Goal: Task Accomplishment & Management: Use online tool/utility

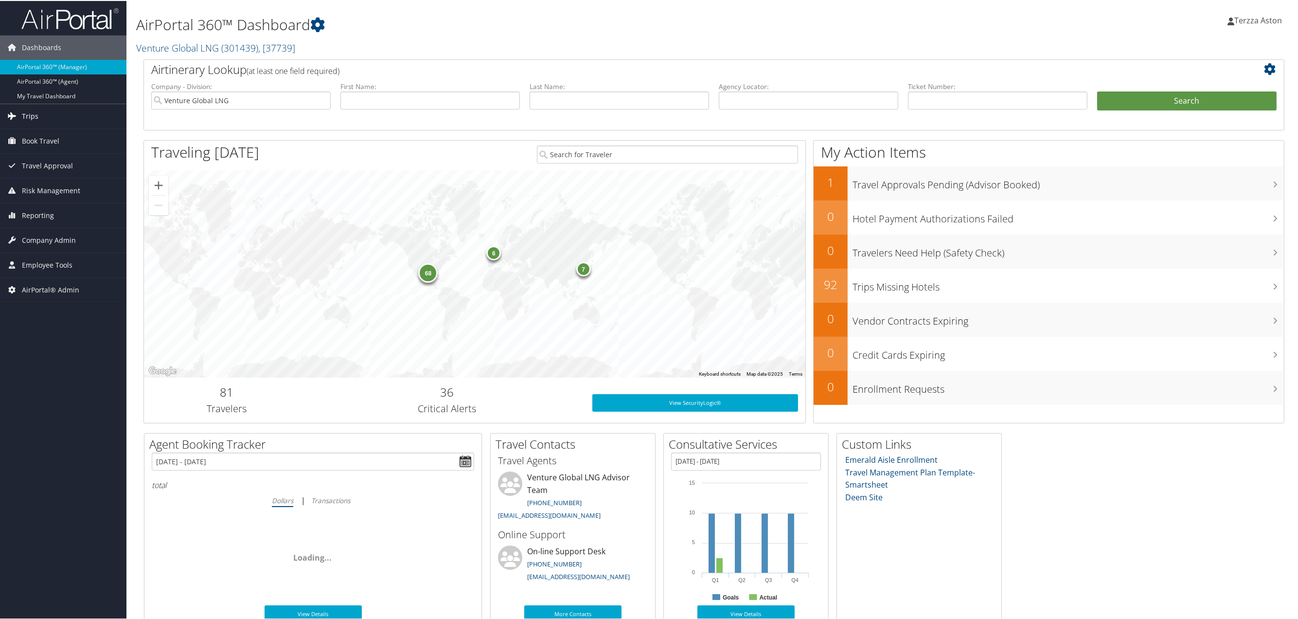
click at [35, 113] on span "Trips" at bounding box center [30, 115] width 17 height 24
click at [61, 138] on link "Airtinerary® Lookup" at bounding box center [63, 134] width 126 height 15
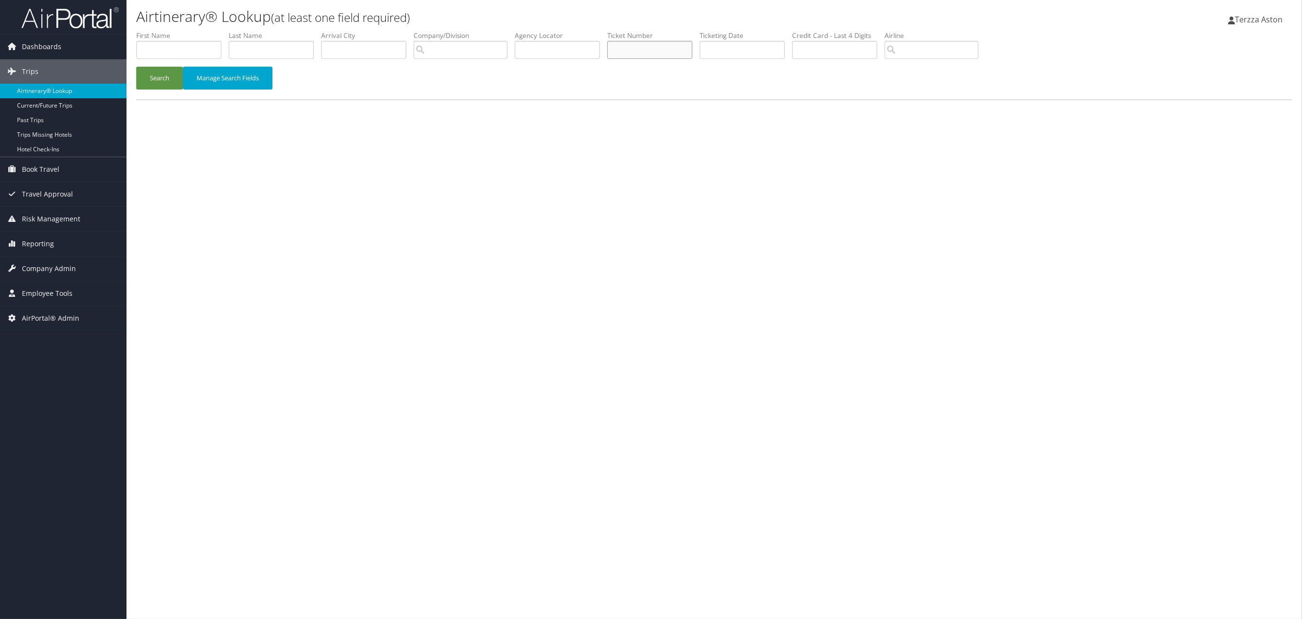
click at [654, 51] on input "text" at bounding box center [649, 50] width 85 height 18
type input "8900897694346"
click at [164, 78] on button "Search" at bounding box center [159, 78] width 47 height 23
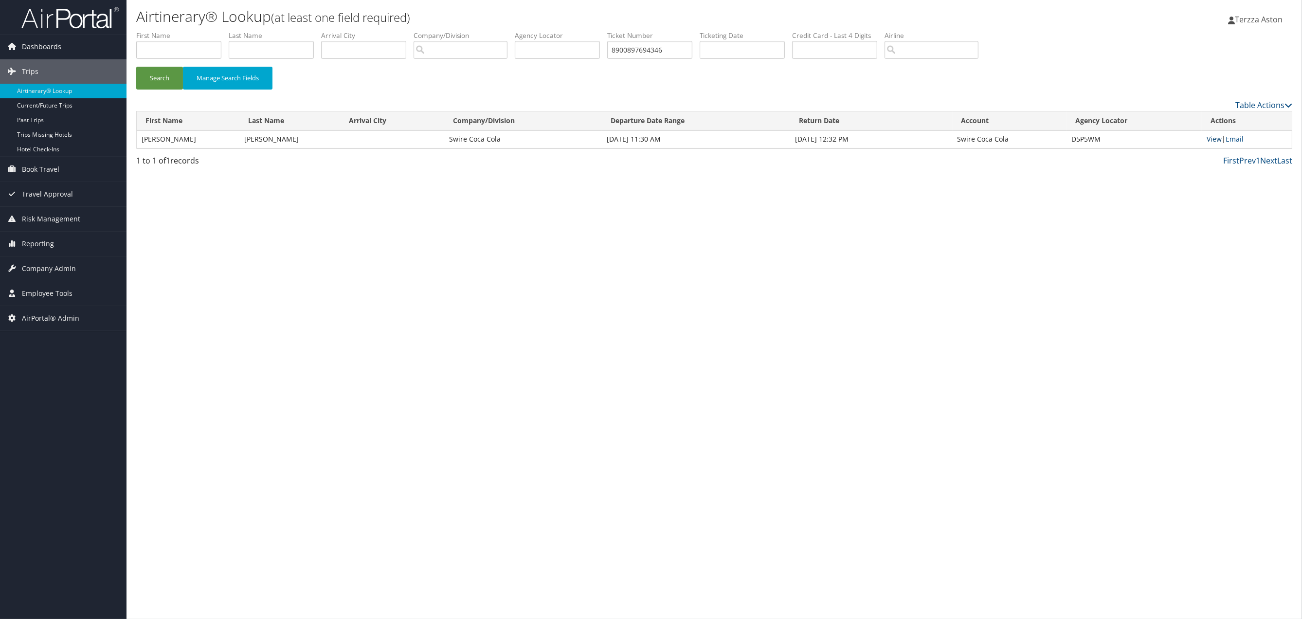
click at [1219, 140] on link "View" at bounding box center [1213, 138] width 15 height 9
click at [60, 271] on span "Company Admin" at bounding box center [49, 268] width 54 height 24
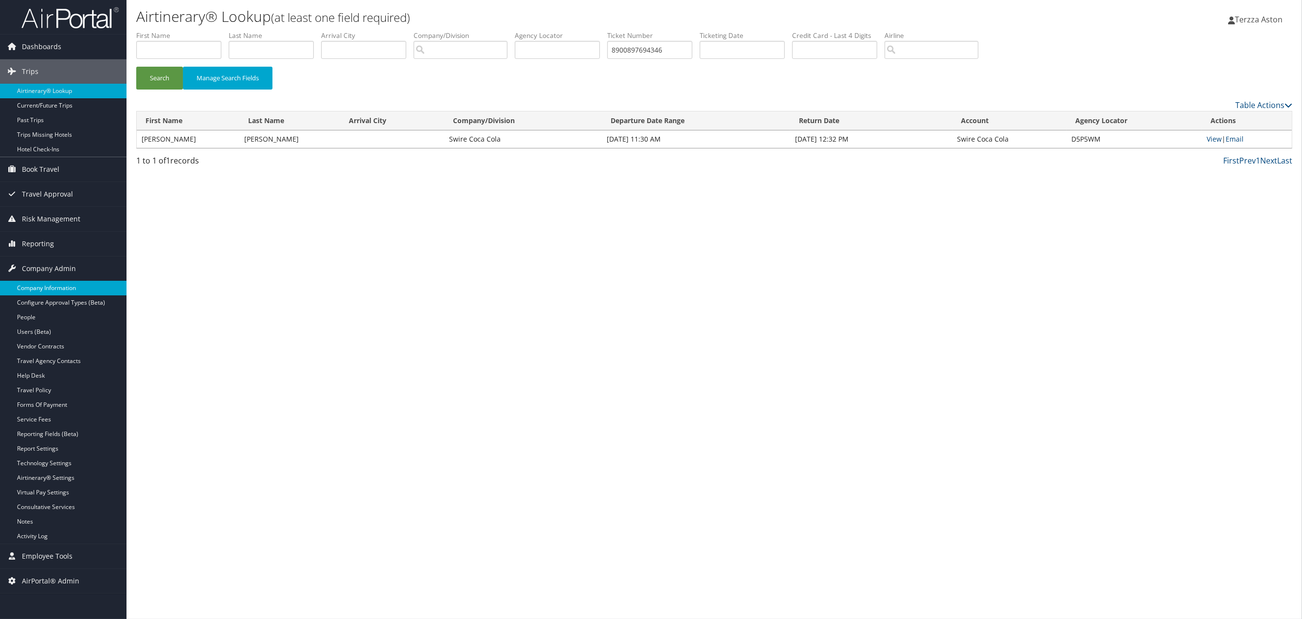
click at [69, 290] on link "Company Information" at bounding box center [63, 288] width 126 height 15
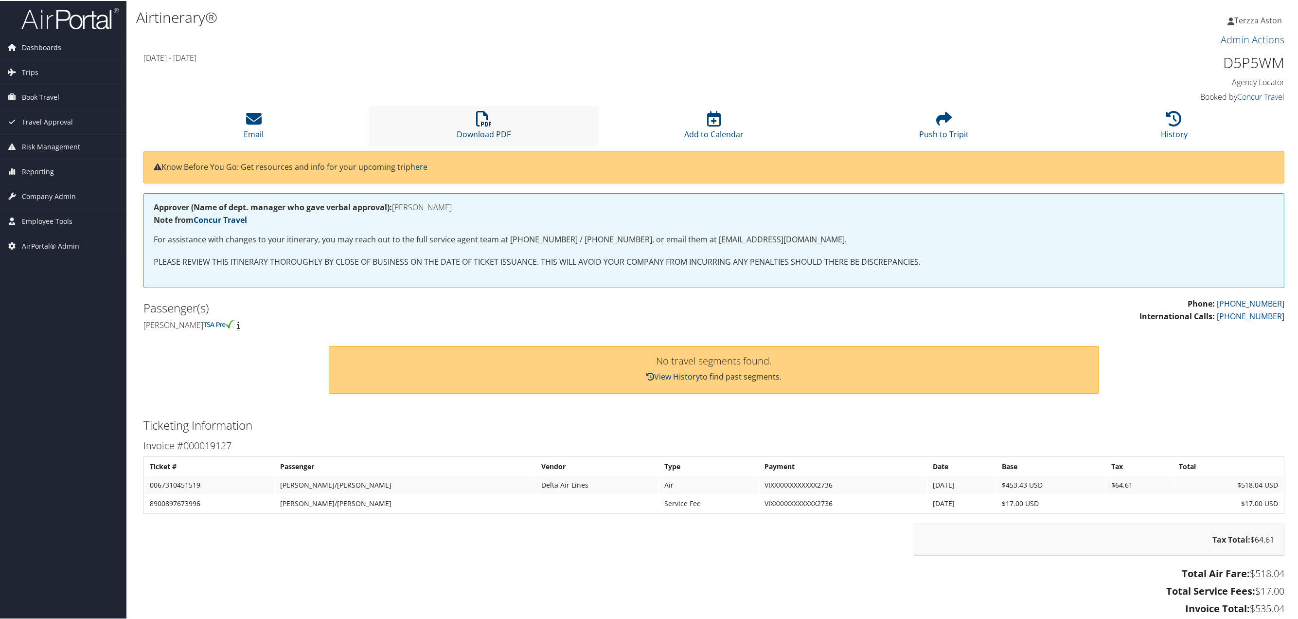
click at [484, 121] on icon at bounding box center [484, 118] width 16 height 16
click at [1175, 112] on icon at bounding box center [1174, 118] width 16 height 16
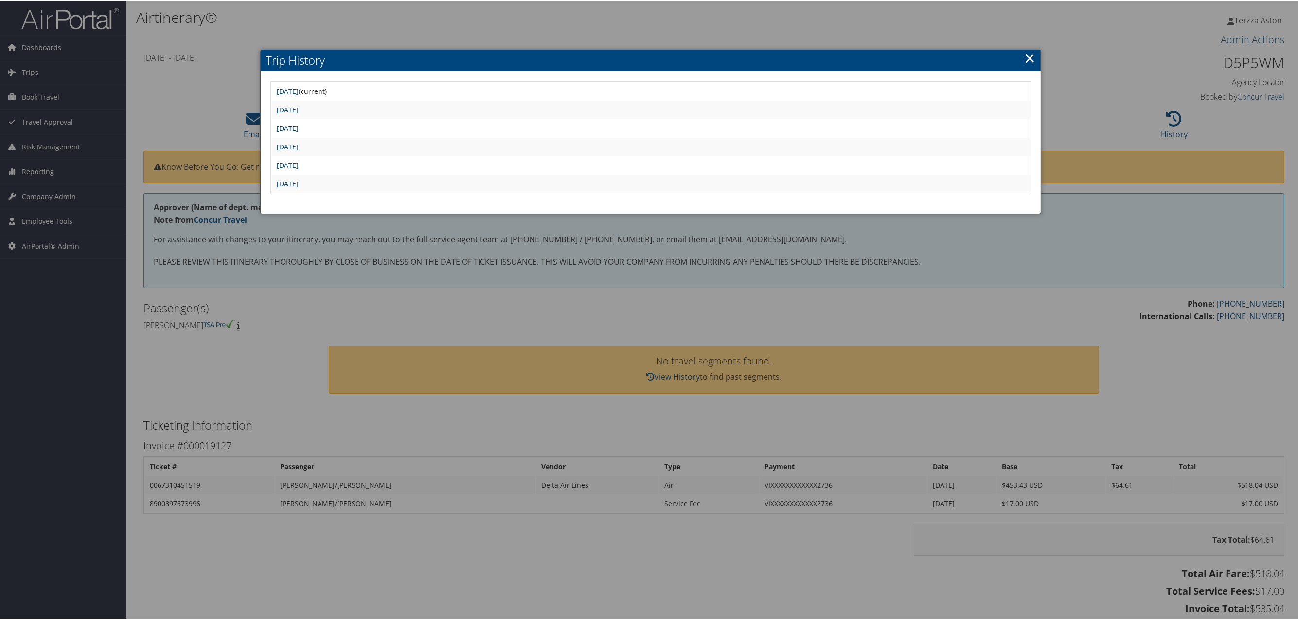
click at [299, 128] on link "Mon Aug 25 21:46:18 MDT 2025" at bounding box center [288, 127] width 22 height 9
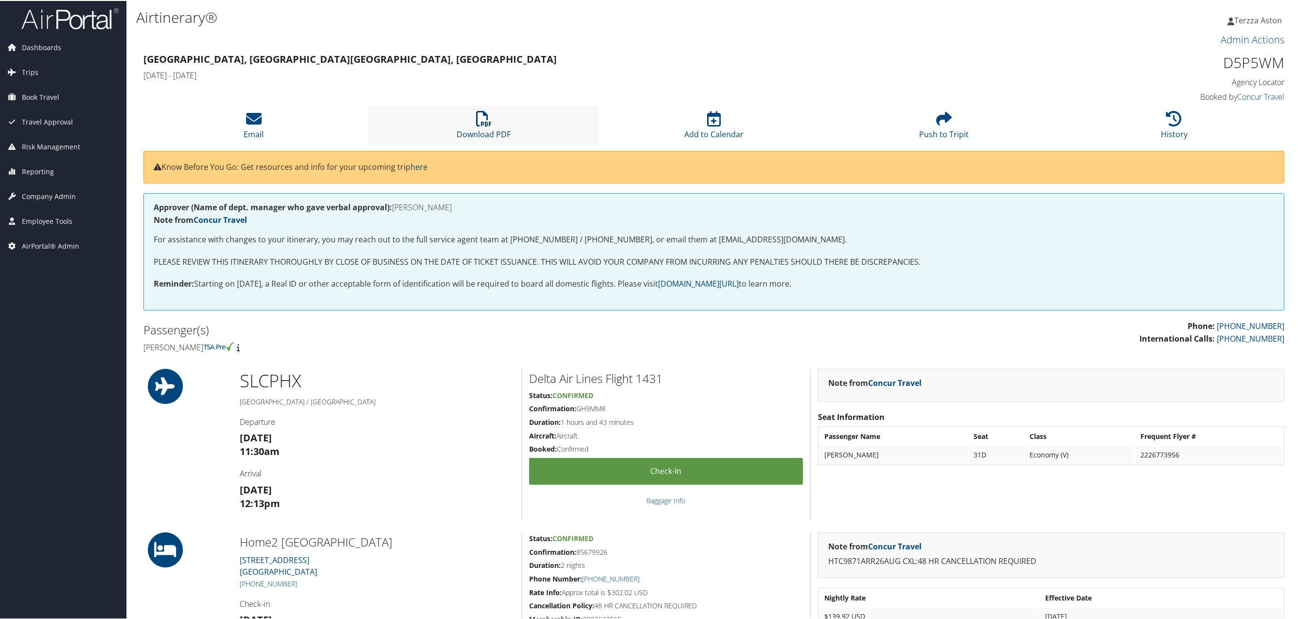
click at [476, 122] on icon at bounding box center [484, 118] width 16 height 16
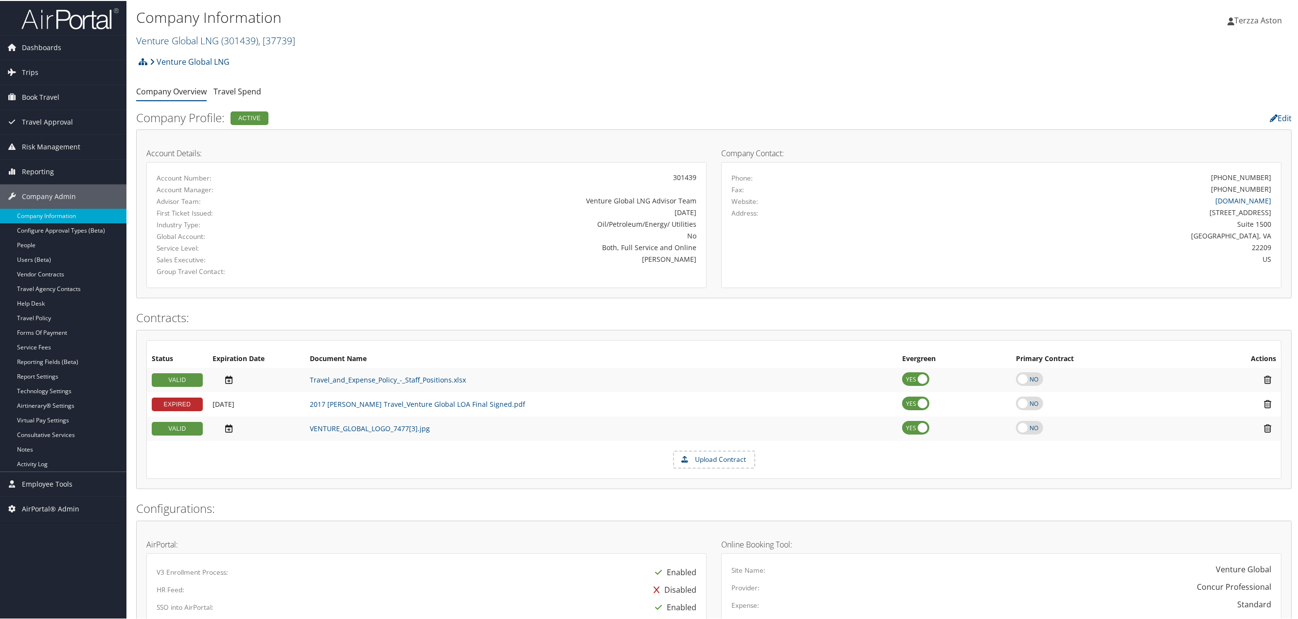
click at [158, 40] on link "Venture Global LNG ( 301439 ) , [ 37739 ]" at bounding box center [215, 39] width 159 height 13
click at [174, 61] on input "search" at bounding box center [201, 58] width 128 height 18
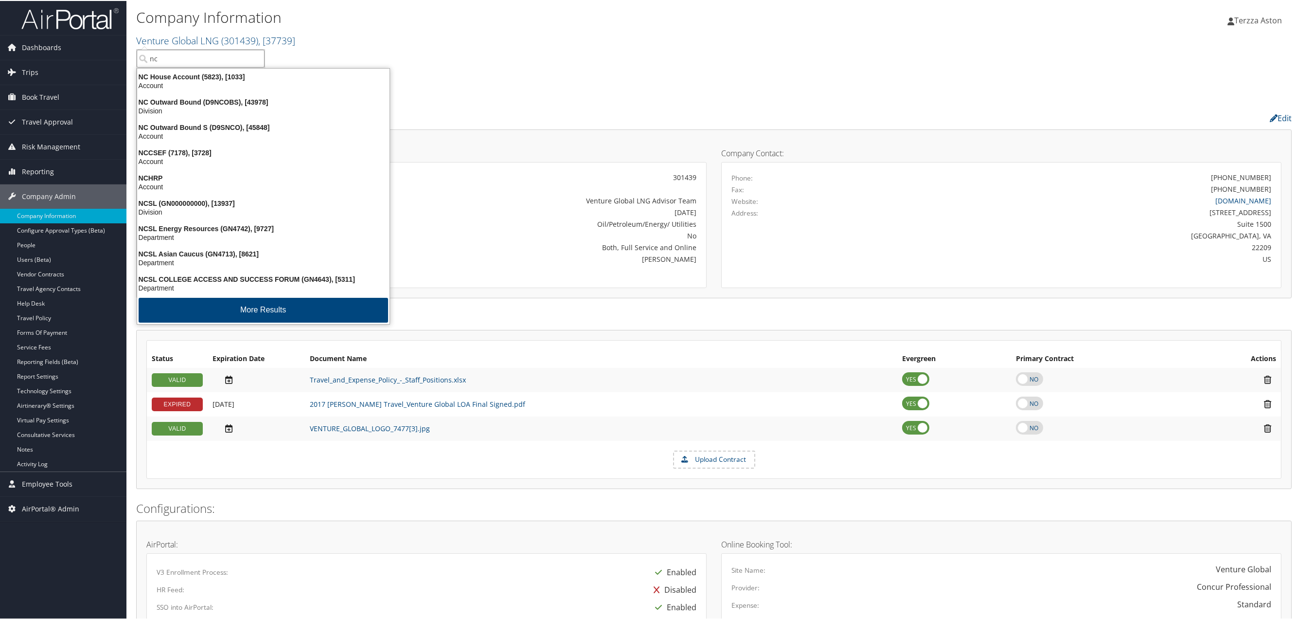
type input "n"
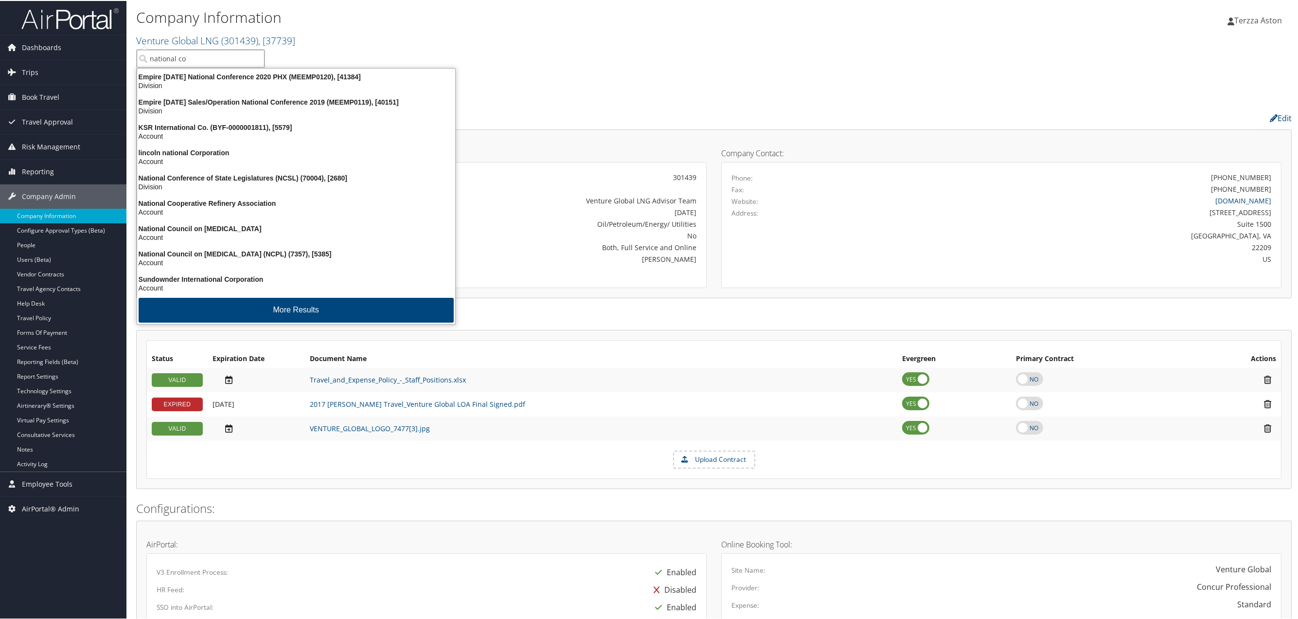
type input "national co"
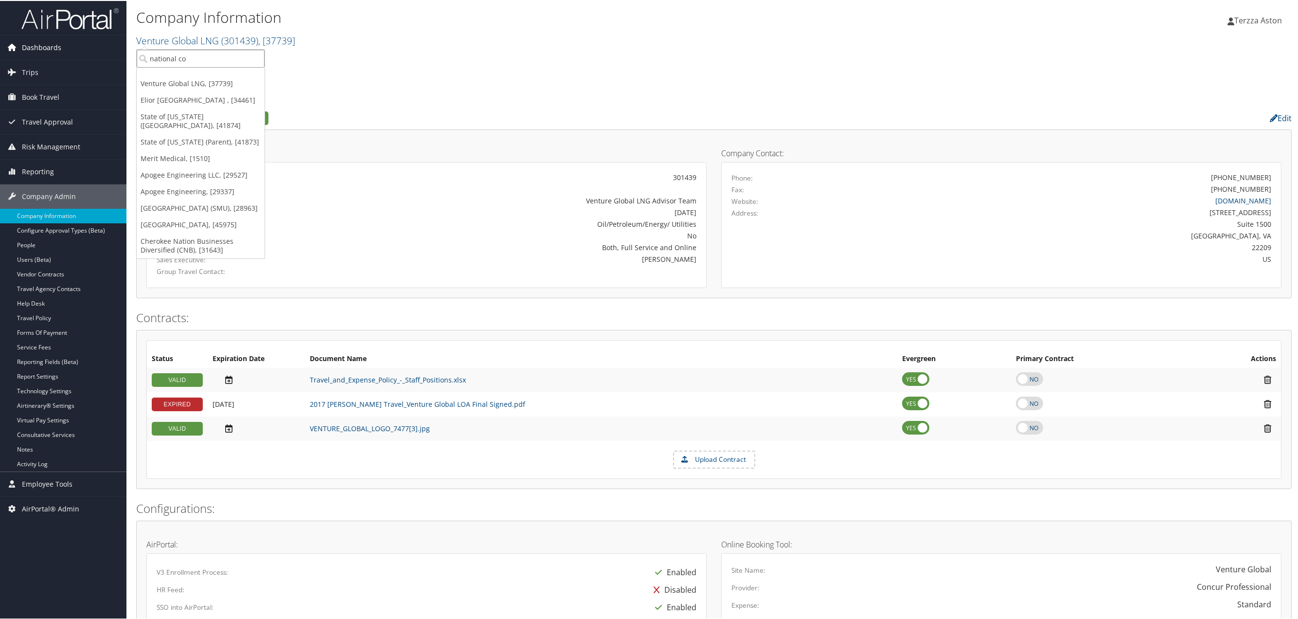
drag, startPoint x: 226, startPoint y: 57, endPoint x: 123, endPoint y: 57, distance: 103.1
click at [123, 57] on div "Dashboards AirPortal 360™ (Manager) AirPortal 360™ (Agent) My Travel Dashboard …" at bounding box center [651, 525] width 1302 height 1051
click at [189, 28] on div "Company Information Venture Global LNG ( 301439 ) , [ 37739 ] Venture Global LN…" at bounding box center [521, 26] width 771 height 41
click at [179, 44] on link "Venture Global LNG ( 301439 ) , [ 37739 ]" at bounding box center [215, 39] width 159 height 13
drag, startPoint x: 218, startPoint y: 63, endPoint x: 116, endPoint y: 58, distance: 101.8
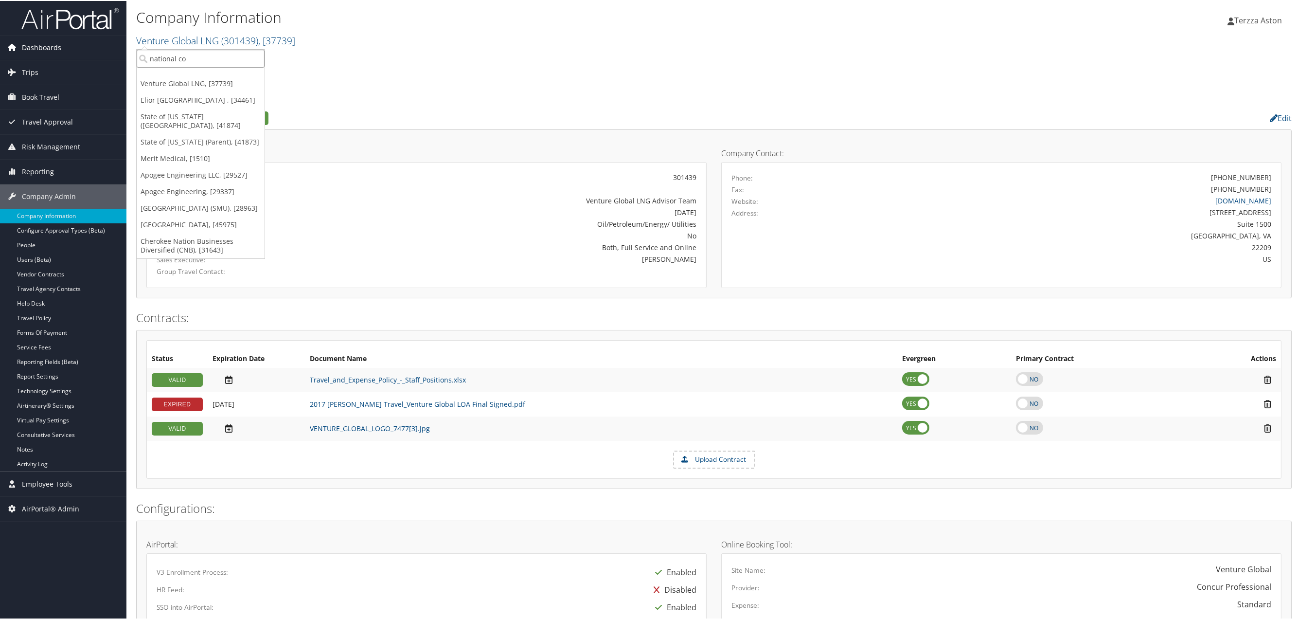
click at [116, 58] on div "Dashboards AirPortal 360™ (Manager) AirPortal 360™ (Agent) My Travel Dashboard …" at bounding box center [651, 525] width 1302 height 1051
click at [180, 59] on link "Venture Global LNG" at bounding box center [190, 60] width 80 height 19
click at [217, 36] on link "Venture Global LNG ( 301439 ) , [ 37739 ]" at bounding box center [215, 39] width 159 height 13
click at [203, 51] on input "search" at bounding box center [201, 58] width 128 height 18
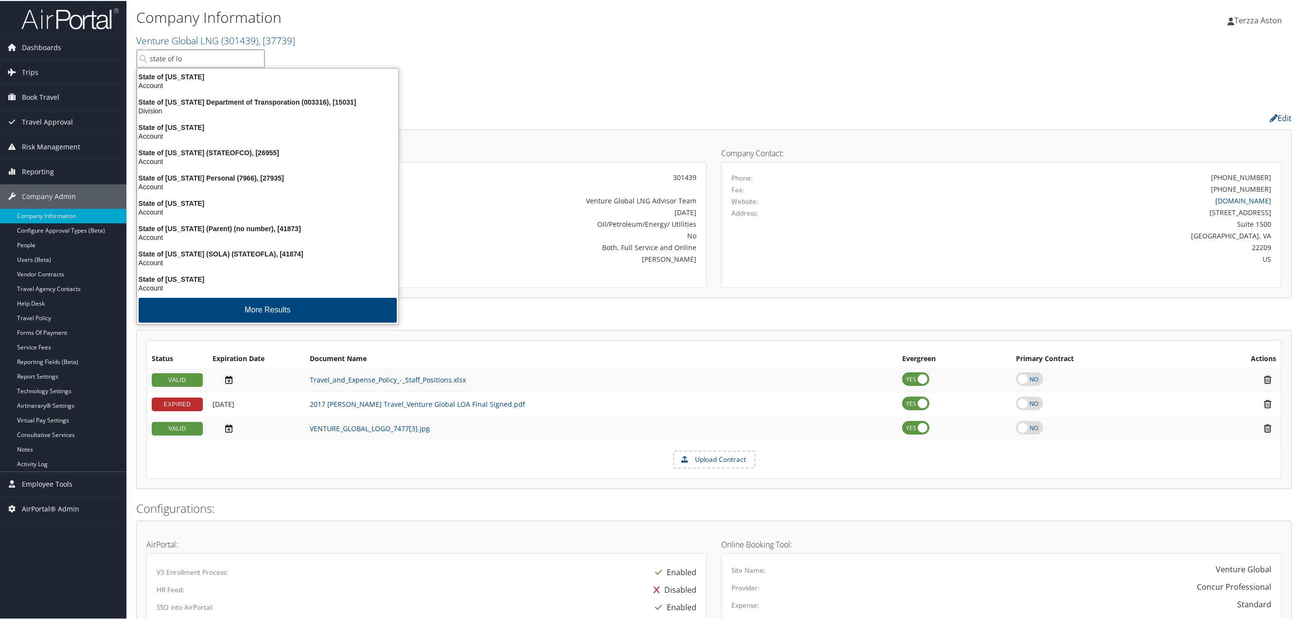
type input "state of lou"
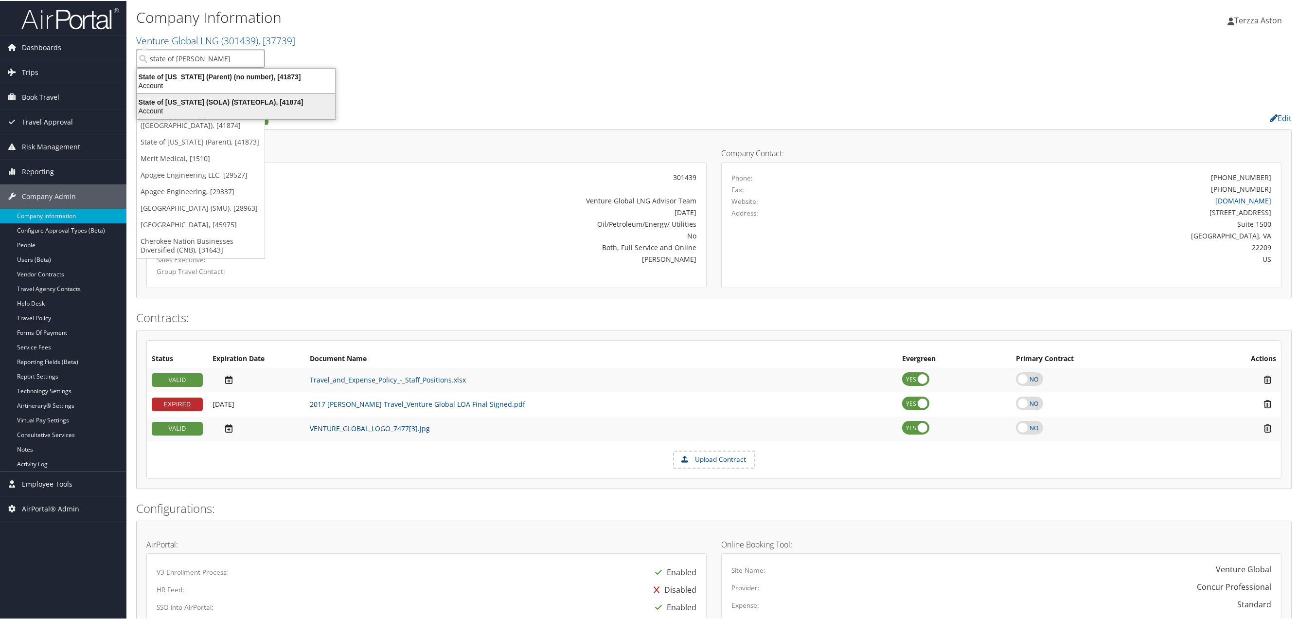
click at [206, 100] on div "State of Louisiana (SOLA) (STATEOFLA), [41874]" at bounding box center [236, 101] width 210 height 9
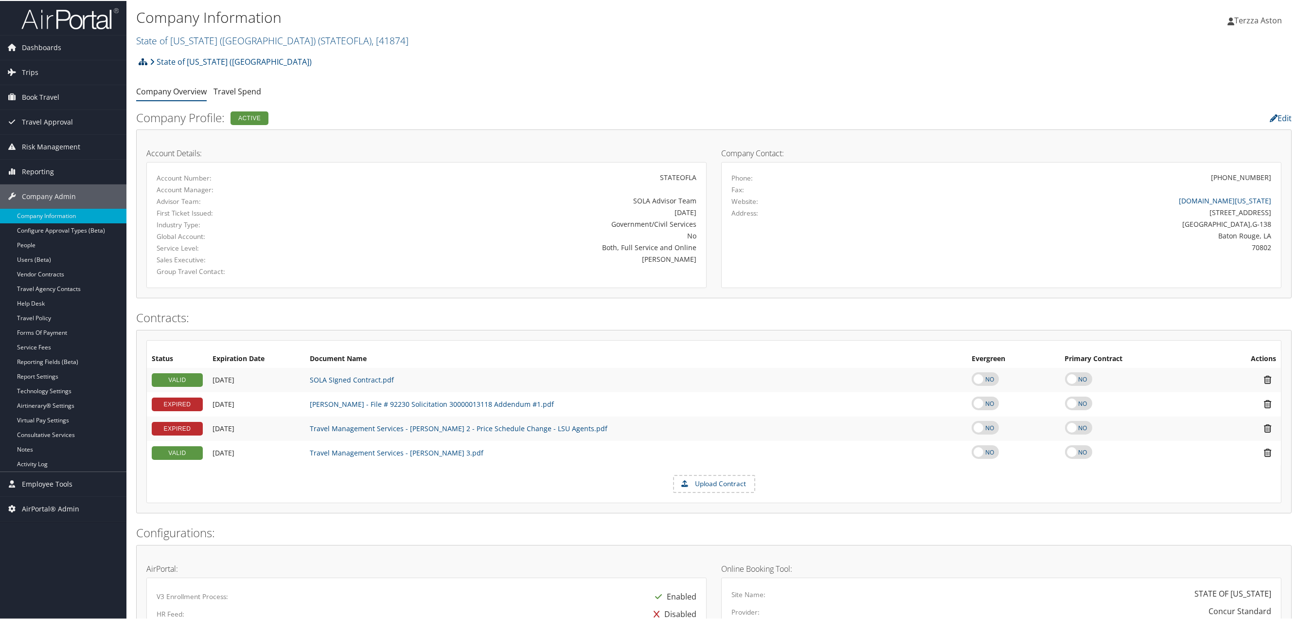
click at [142, 60] on icon at bounding box center [143, 61] width 9 height 8
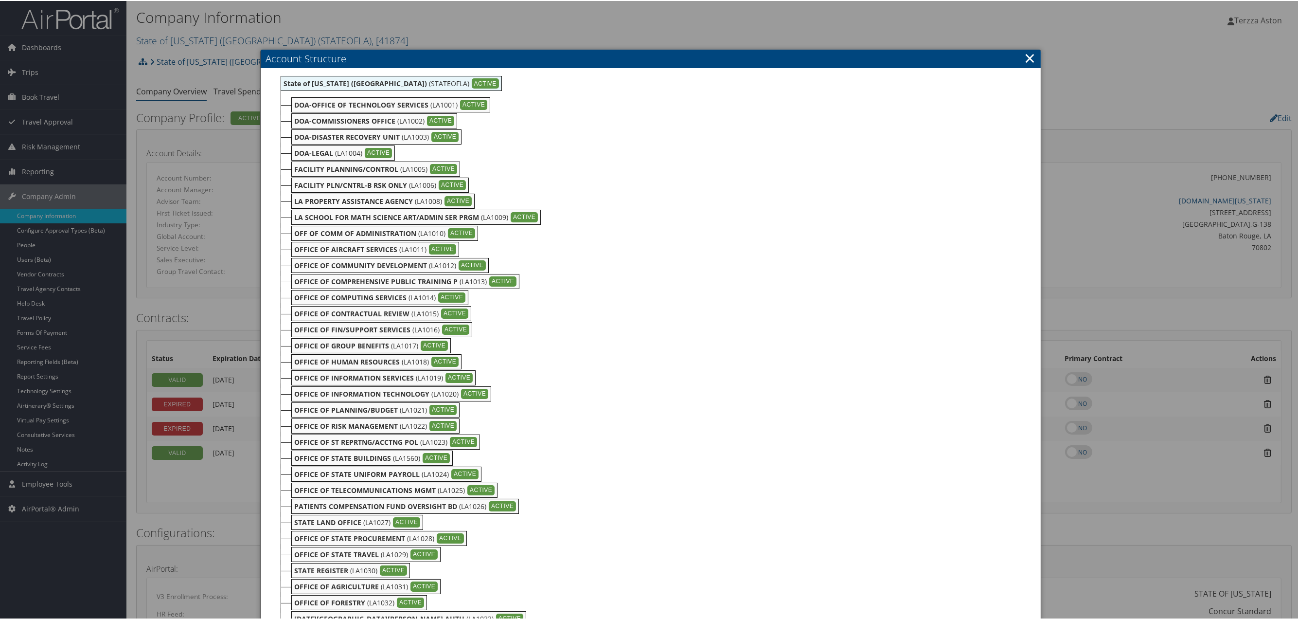
click at [1030, 56] on link "×" at bounding box center [1029, 56] width 11 height 19
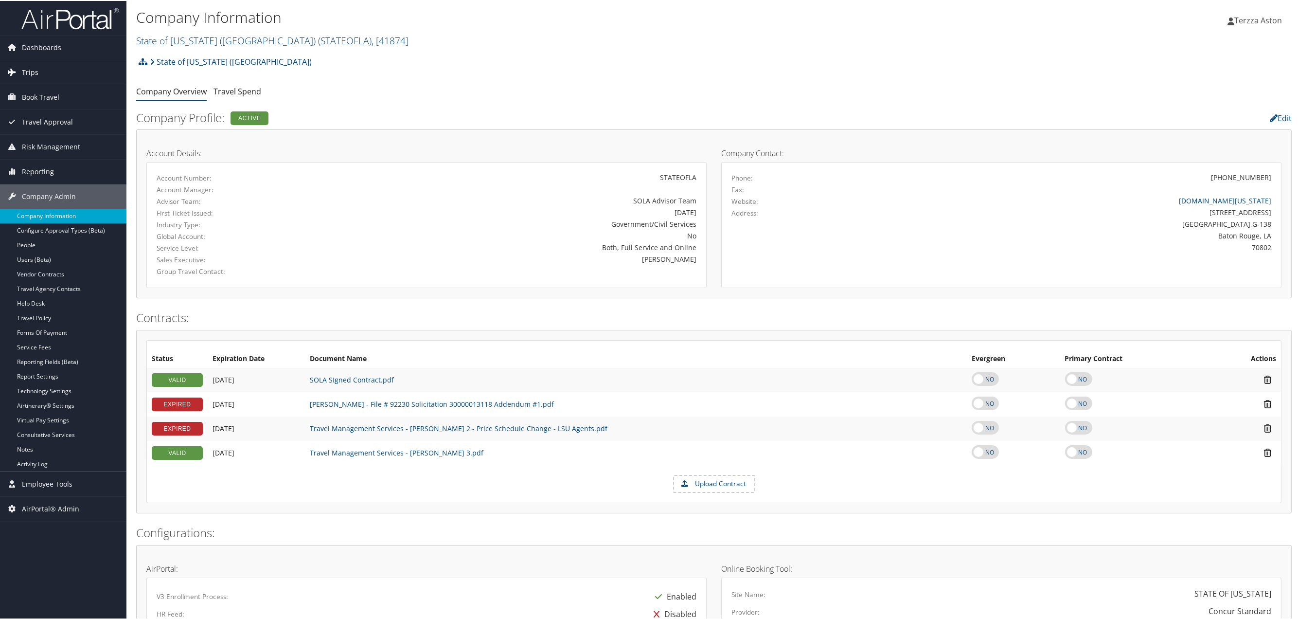
click at [30, 74] on span "Trips" at bounding box center [30, 71] width 17 height 24
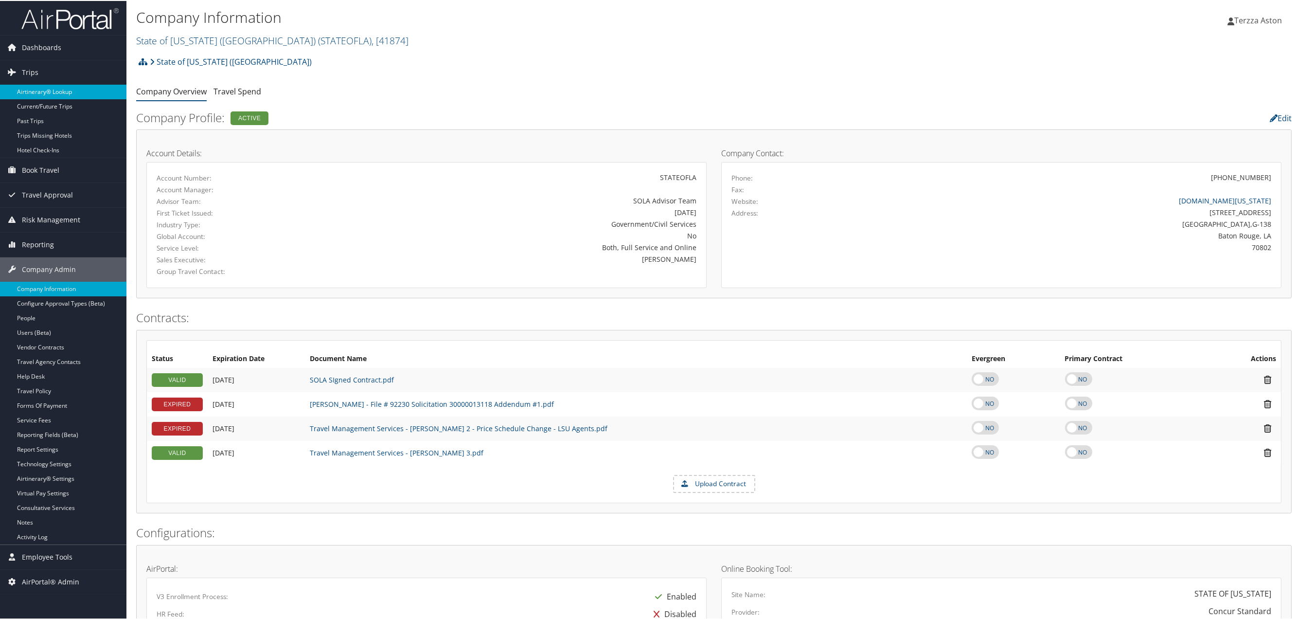
click at [56, 90] on link "Airtinerary® Lookup" at bounding box center [63, 91] width 126 height 15
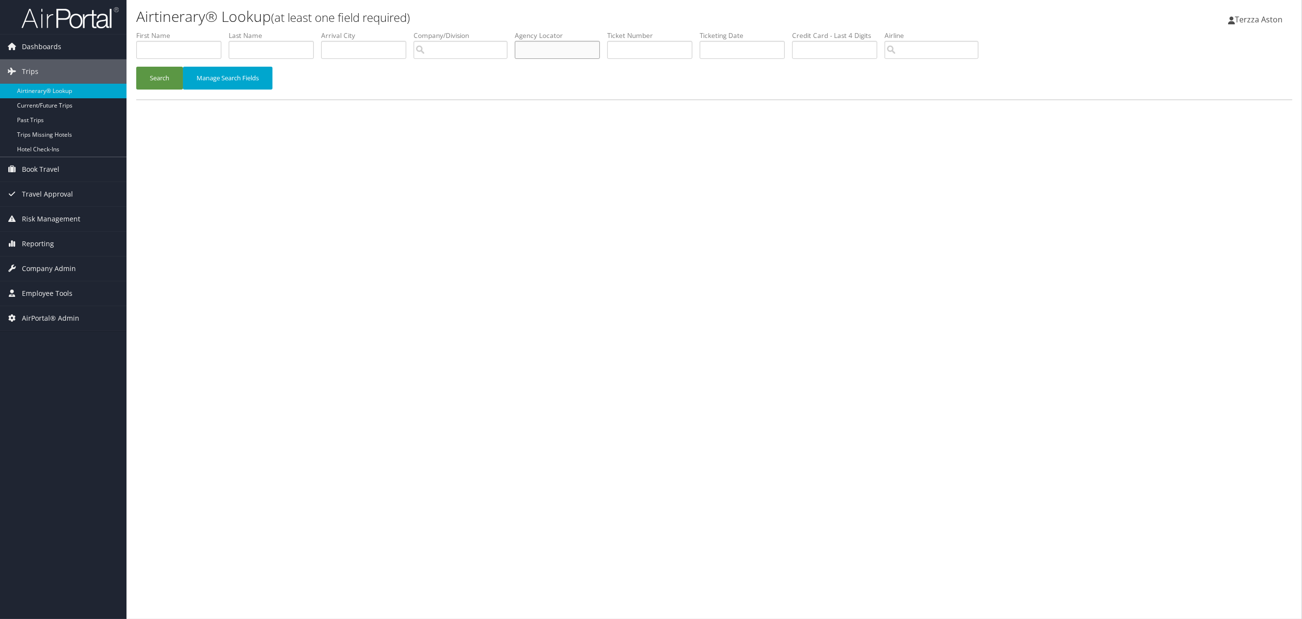
paste input "D6PDWM"
type input "D6PDWM"
click at [157, 74] on button "Search" at bounding box center [159, 78] width 47 height 23
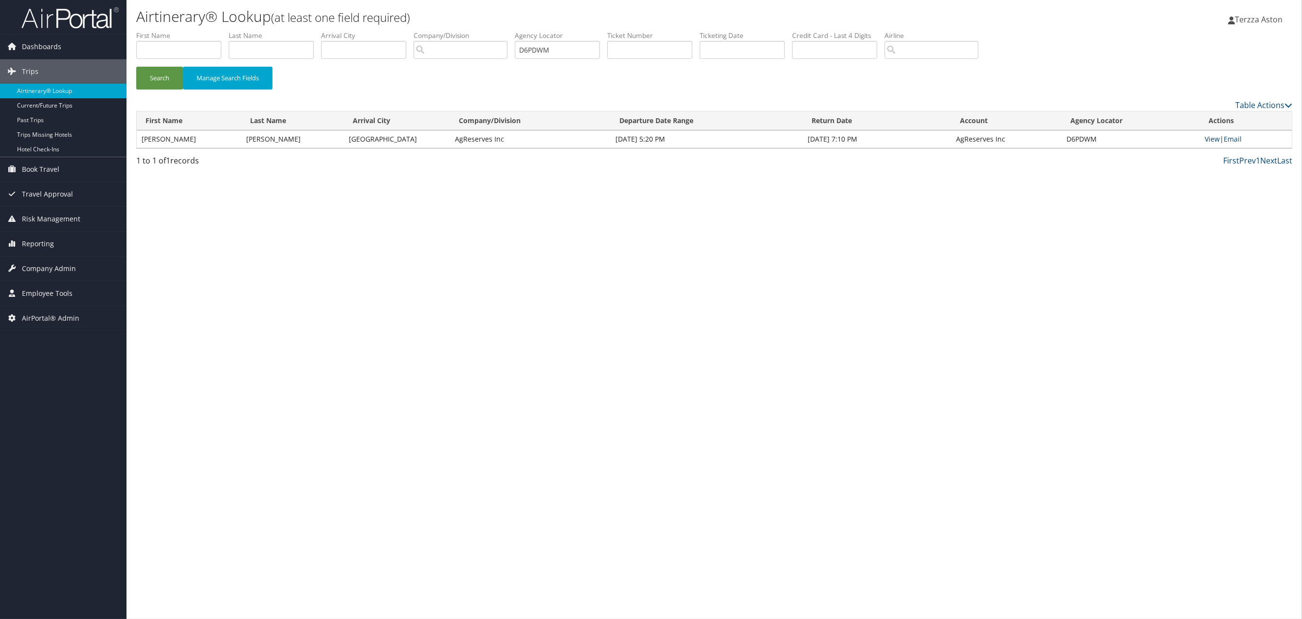
click at [1211, 140] on link "View" at bounding box center [1211, 138] width 15 height 9
click at [1208, 139] on link "View" at bounding box center [1211, 138] width 15 height 9
click at [1208, 140] on link "View" at bounding box center [1211, 138] width 15 height 9
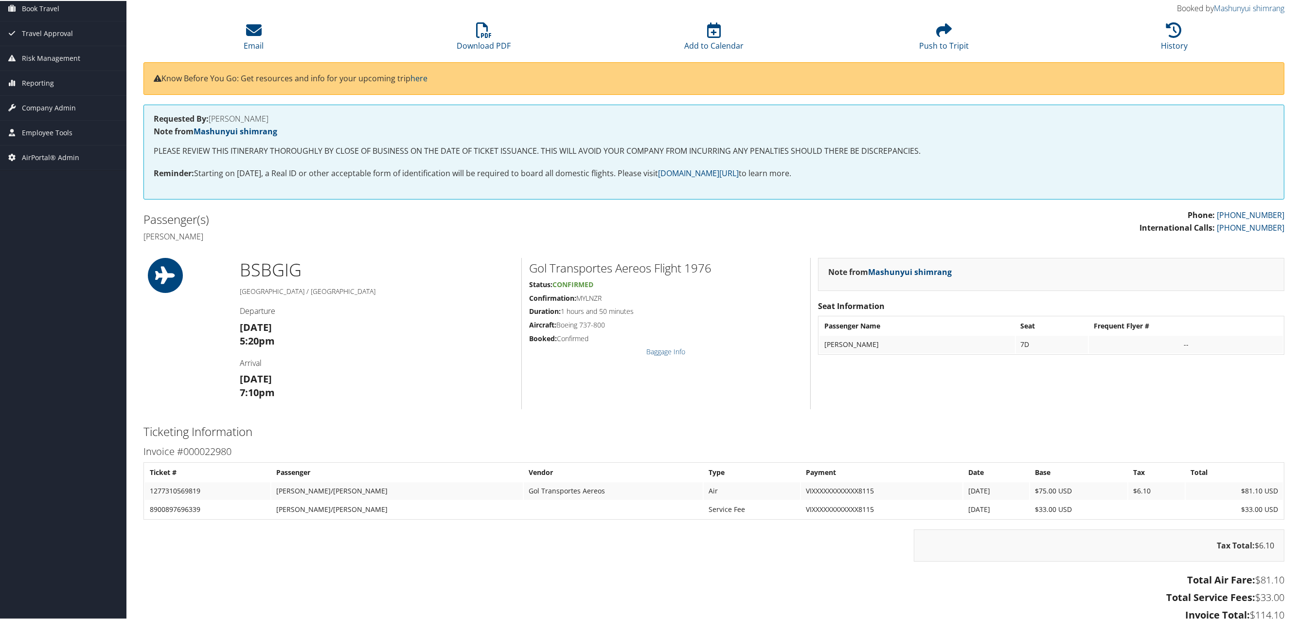
scroll to position [82, 0]
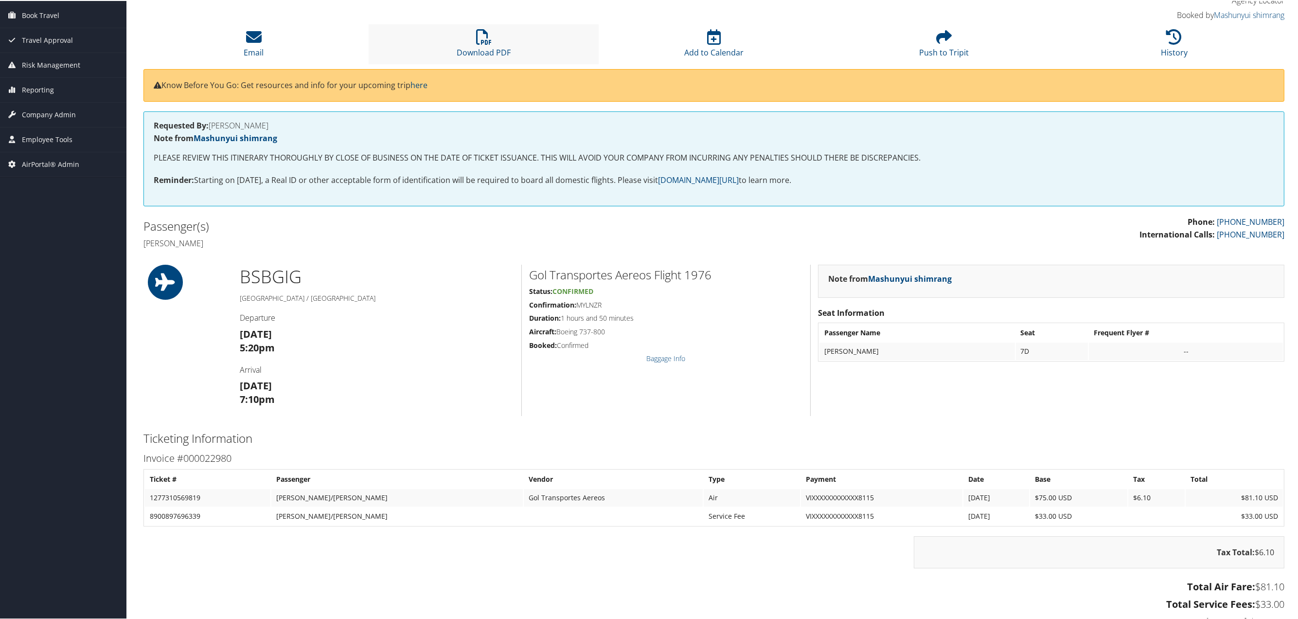
click at [478, 44] on li "Download PDF" at bounding box center [484, 42] width 230 height 39
click at [254, 36] on icon at bounding box center [254, 36] width 16 height 16
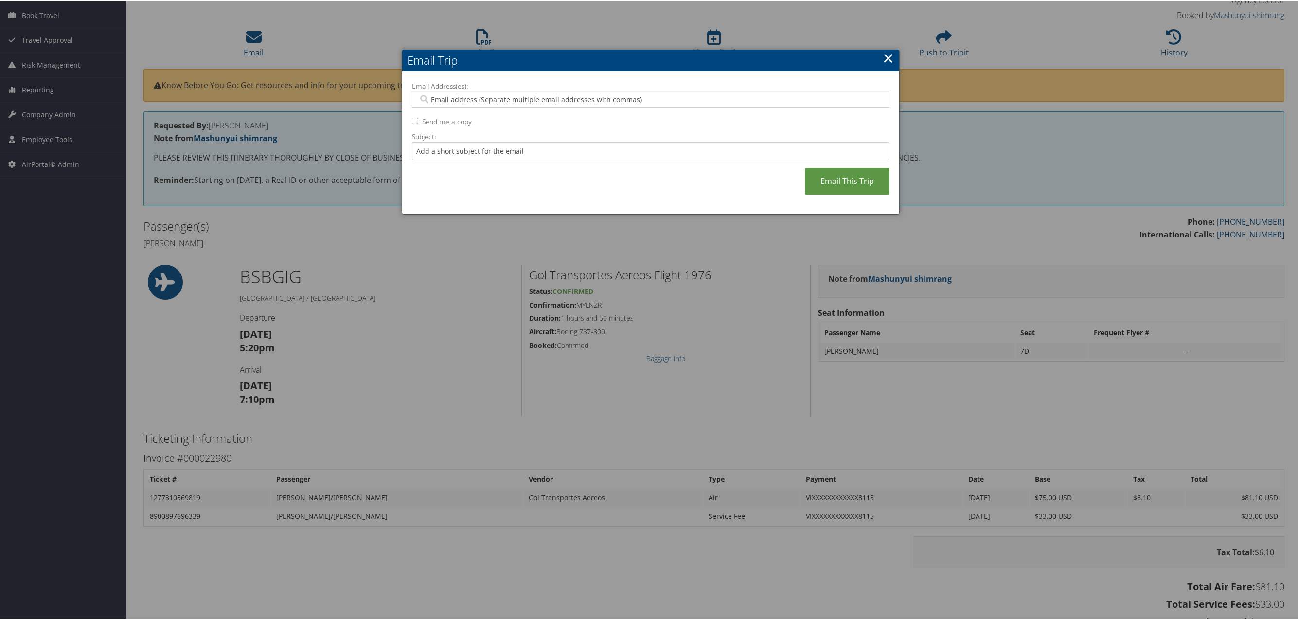
click at [886, 54] on link "×" at bounding box center [888, 56] width 11 height 19
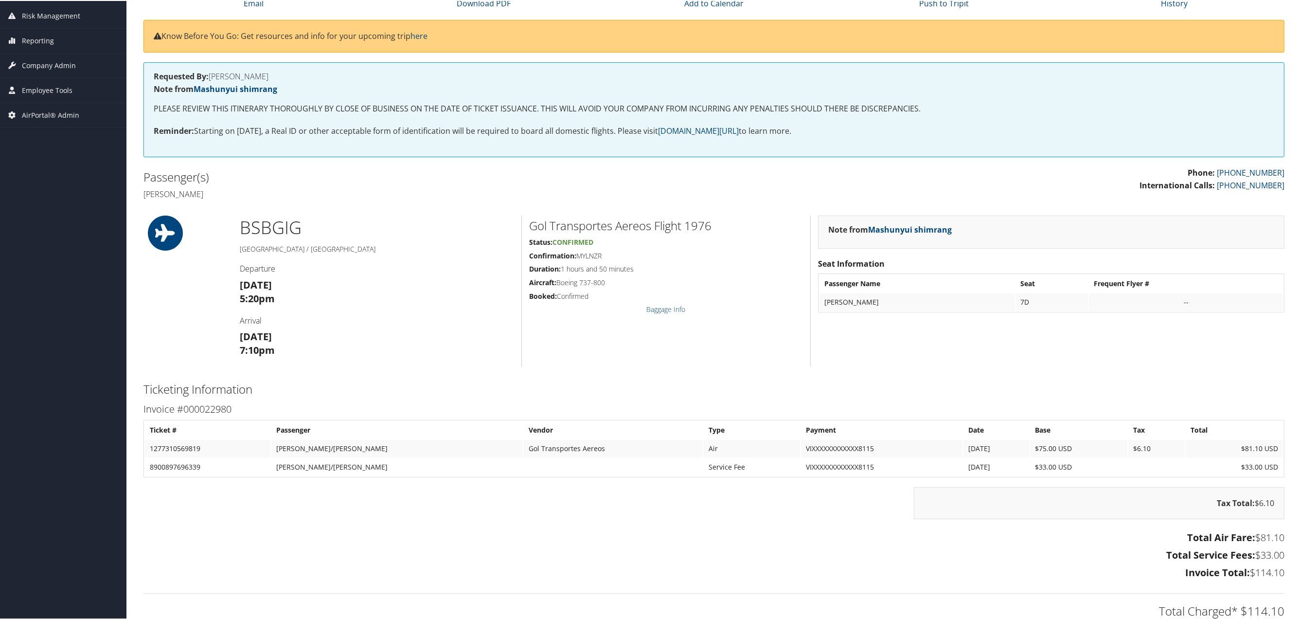
scroll to position [0, 0]
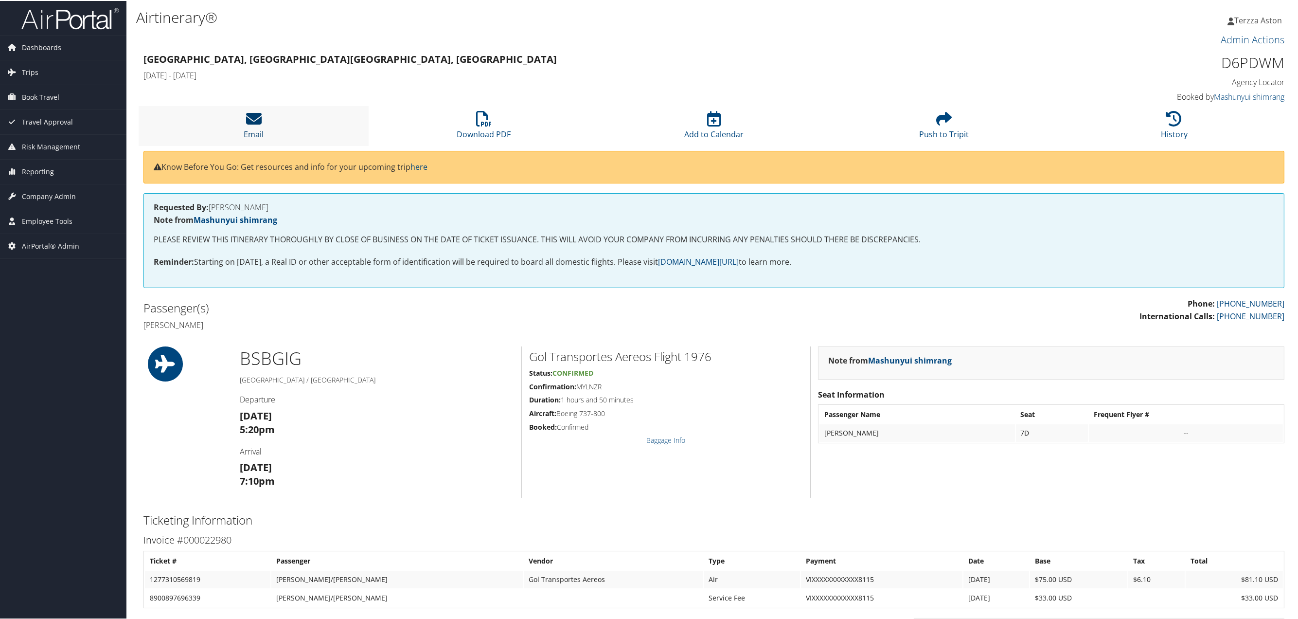
click at [250, 120] on icon at bounding box center [254, 118] width 16 height 16
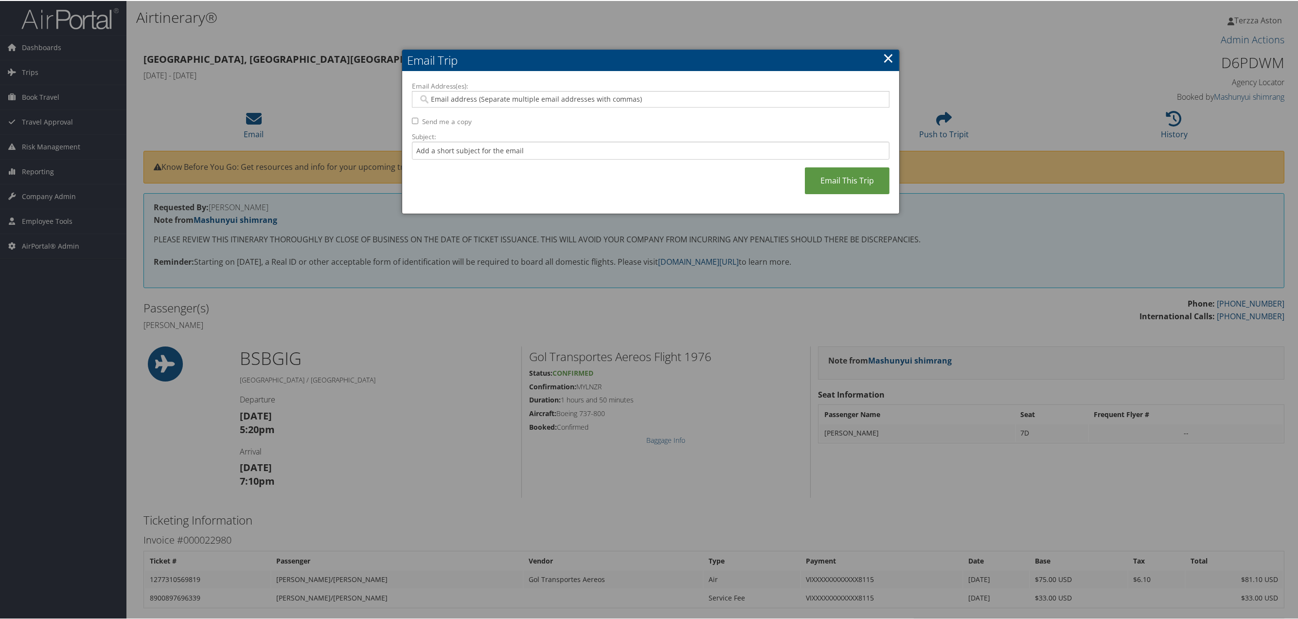
click at [467, 94] on input "Email Address(es):" at bounding box center [650, 98] width 464 height 10
type input "cburgess@agreserves.com"
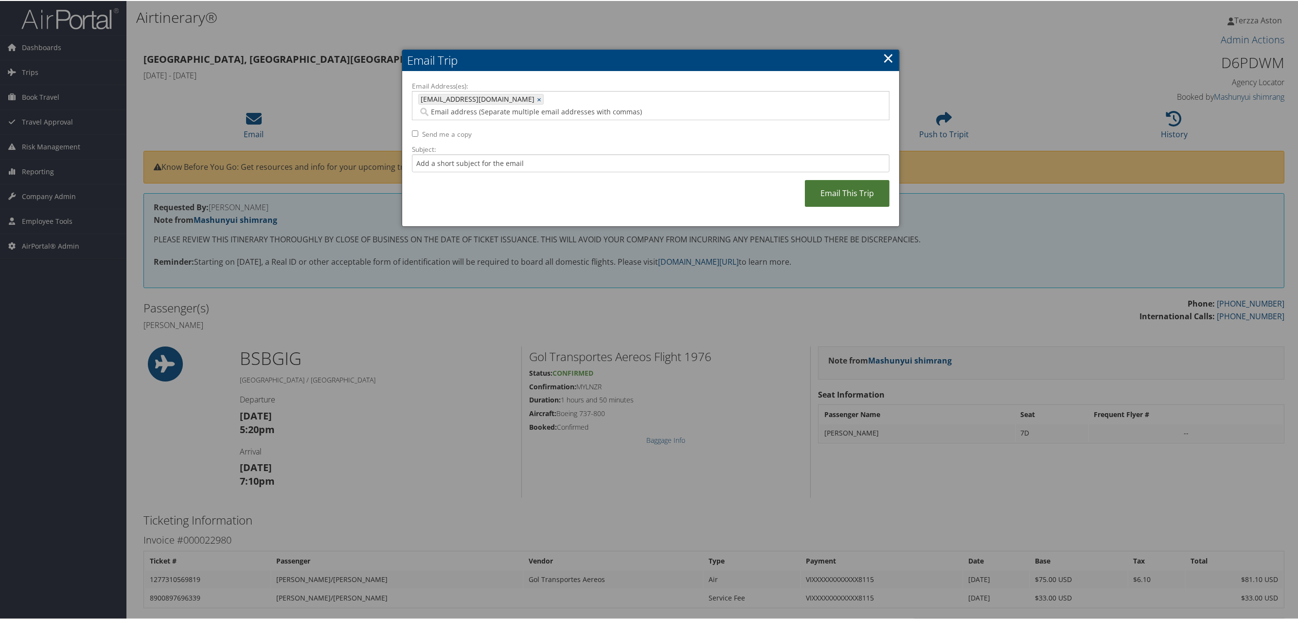
click at [834, 184] on link "Email This Trip" at bounding box center [847, 192] width 85 height 27
